Goal: Find specific page/section: Find specific page/section

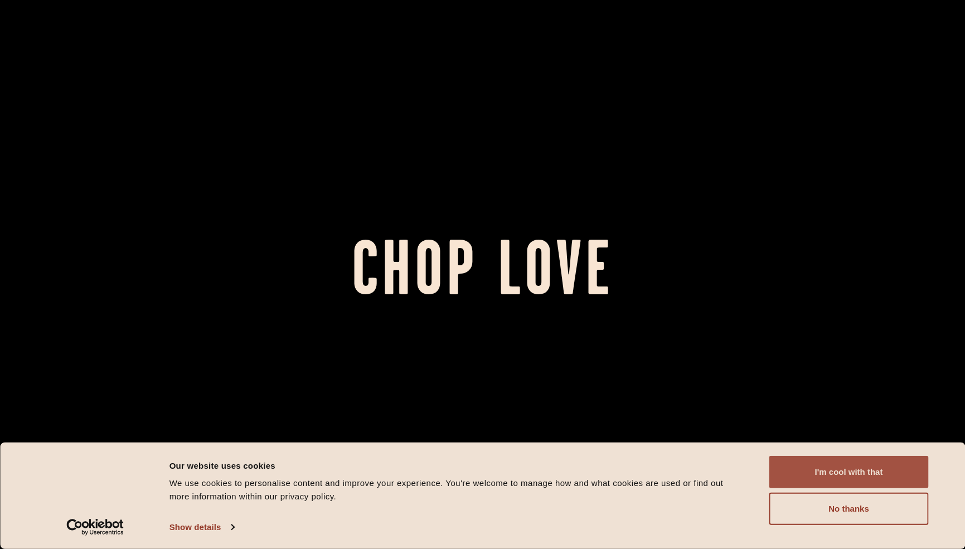
click at [871, 478] on button "I'm cool with that" at bounding box center [848, 472] width 159 height 32
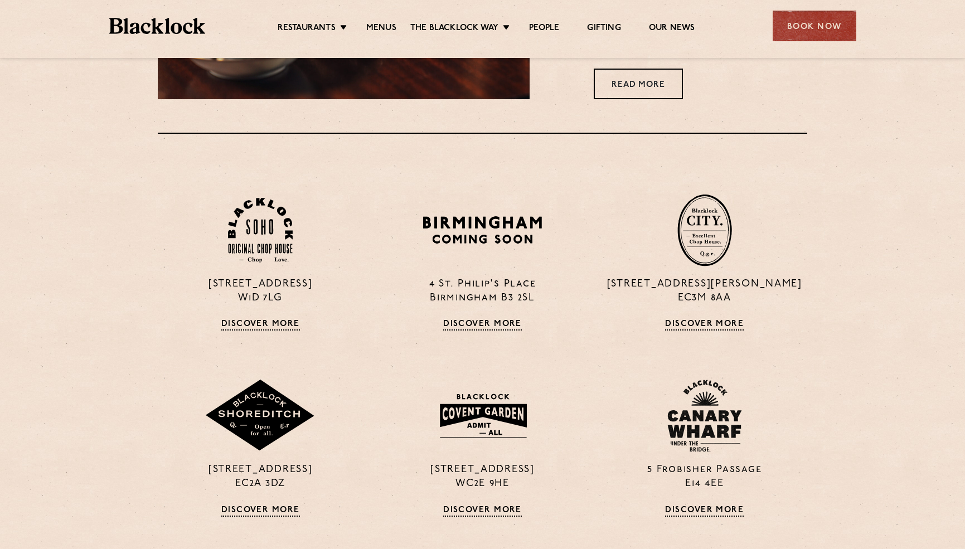
scroll to position [806, 0]
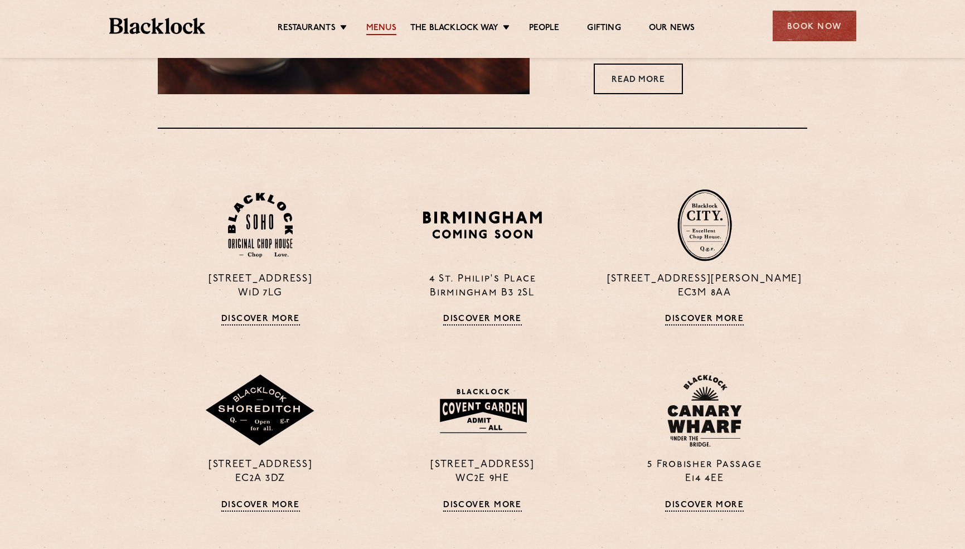
click at [375, 27] on link "Menus" at bounding box center [381, 29] width 30 height 12
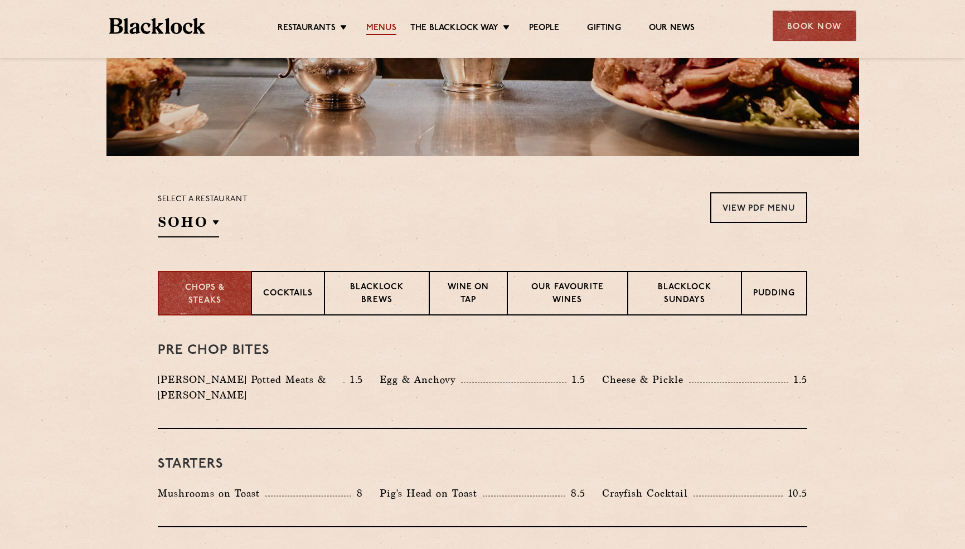
scroll to position [247, 0]
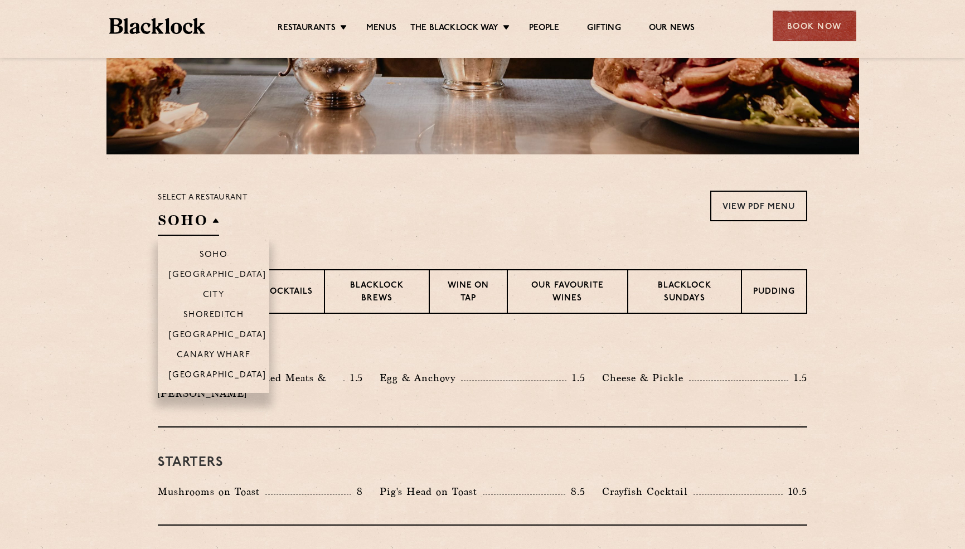
click at [218, 216] on h2 "SOHO" at bounding box center [188, 223] width 61 height 25
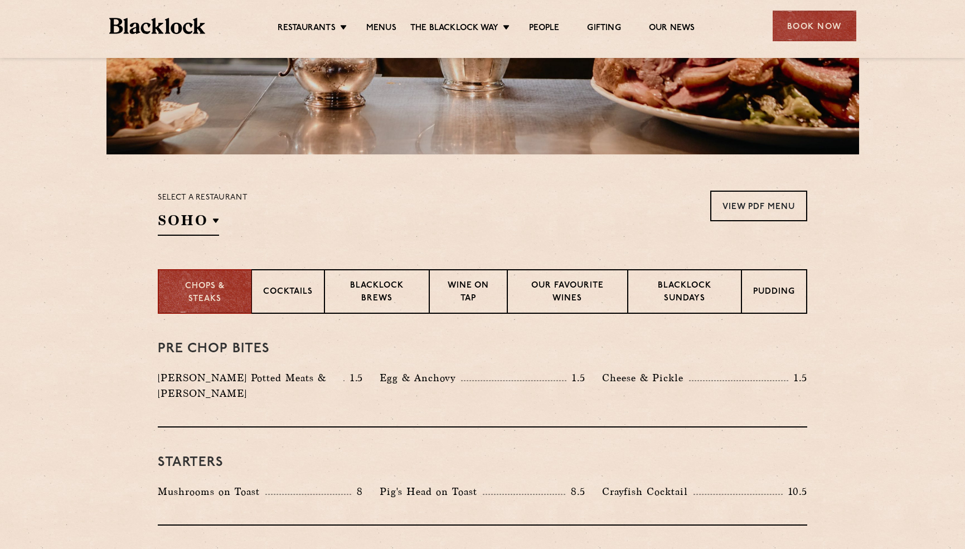
click at [218, 208] on div "Select a restaurant [GEOGRAPHIC_DATA] [GEOGRAPHIC_DATA] [GEOGRAPHIC_DATA] [GEOG…" at bounding box center [203, 213] width 90 height 45
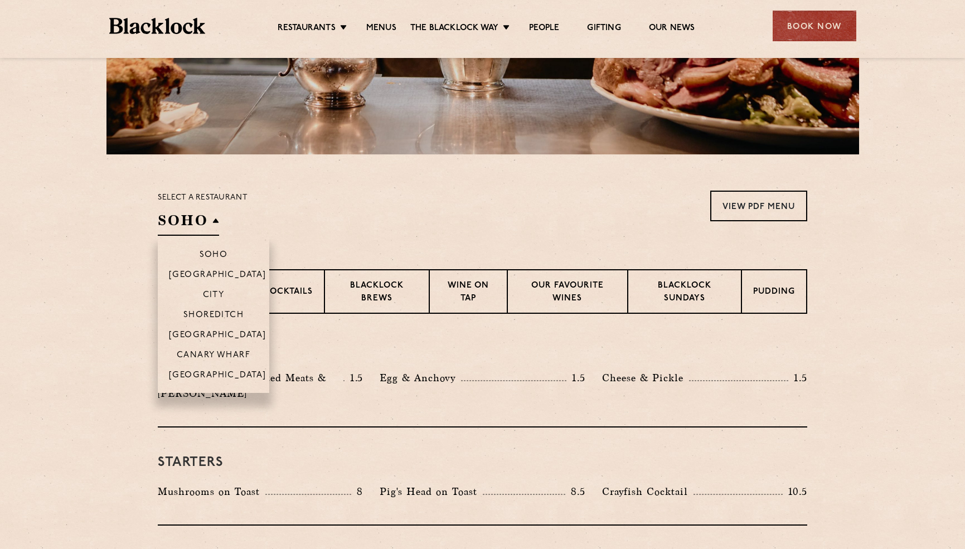
click at [207, 217] on h2 "SOHO" at bounding box center [188, 223] width 61 height 25
click at [207, 298] on p "City" at bounding box center [214, 295] width 22 height 11
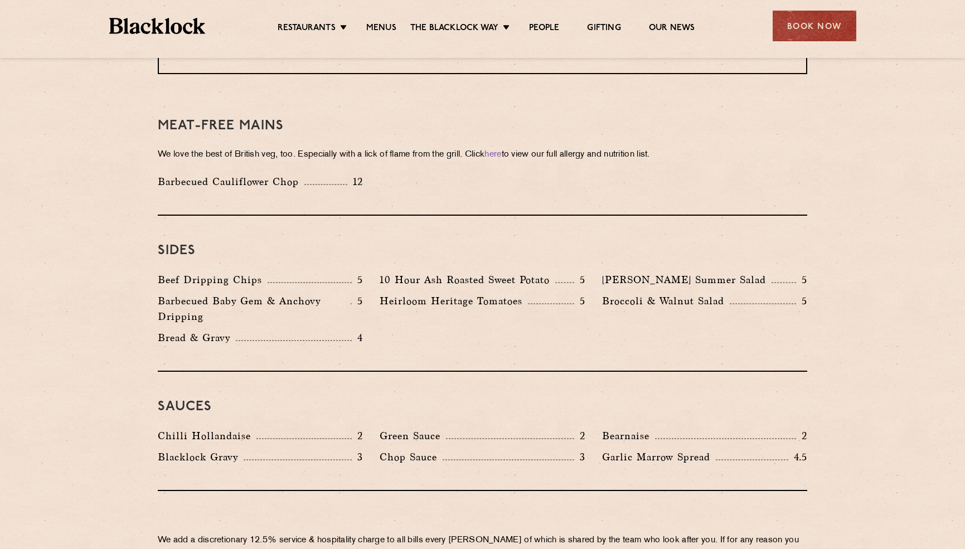
scroll to position [1574, 0]
click at [501, 151] on link "here" at bounding box center [492, 155] width 17 height 8
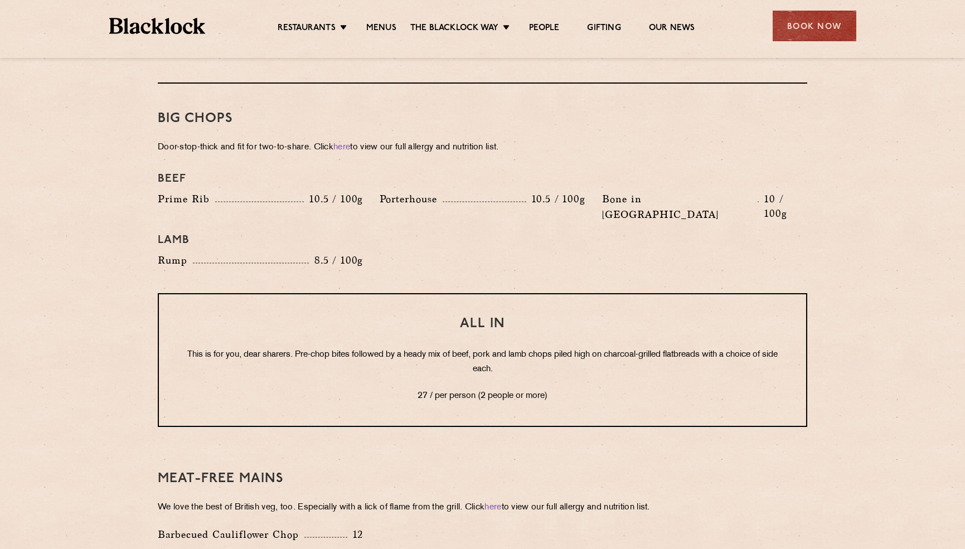
scroll to position [1145, 0]
